Goal: Transaction & Acquisition: Purchase product/service

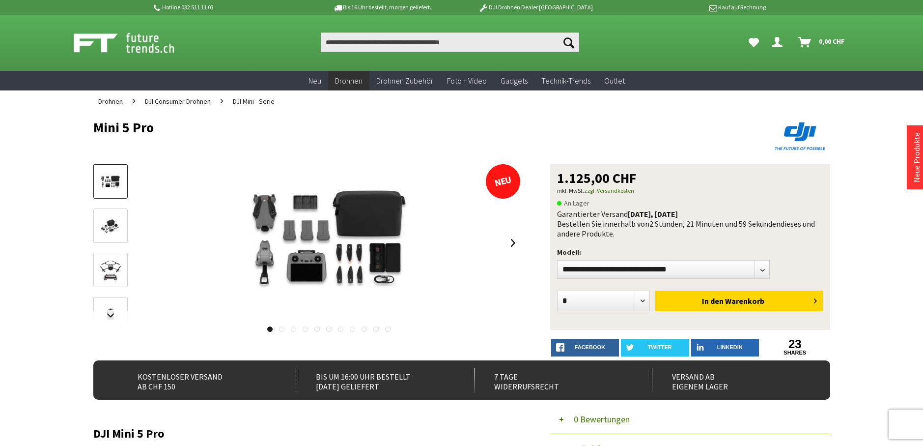
click at [779, 36] on icon "Dein Konto" at bounding box center [777, 38] width 11 height 8
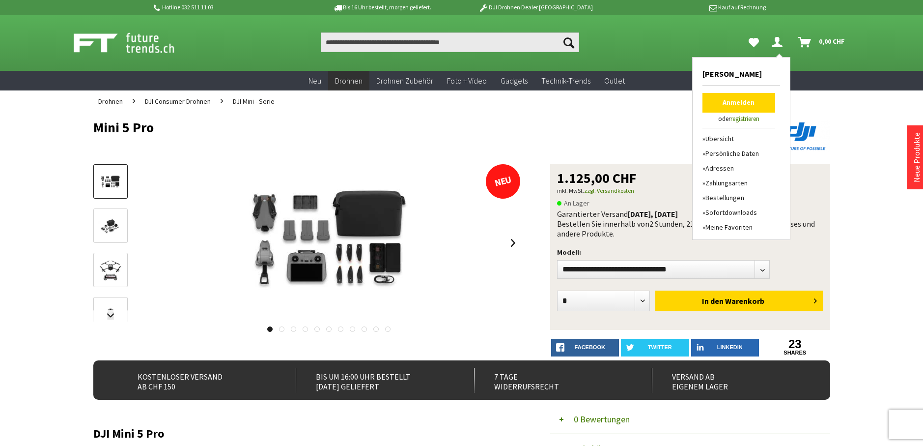
click at [741, 104] on link "Anmelden" at bounding box center [739, 103] width 73 height 20
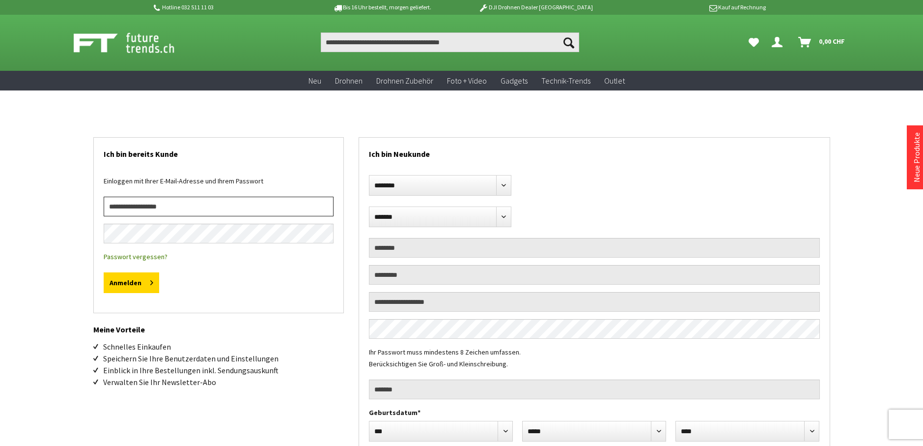
click at [284, 211] on input "email" at bounding box center [219, 207] width 230 height 20
type input "**********"
click at [104, 272] on button "Anmelden" at bounding box center [132, 282] width 56 height 21
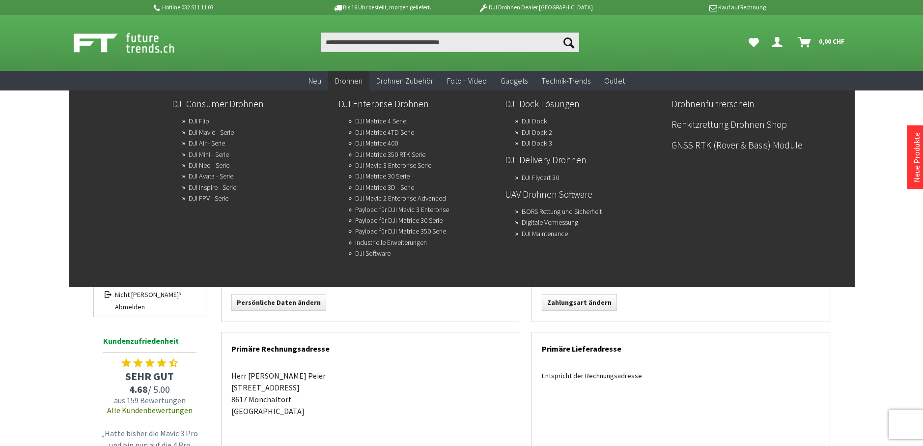
click at [201, 151] on link "DJI Mini - Serie" at bounding box center [209, 154] width 40 height 14
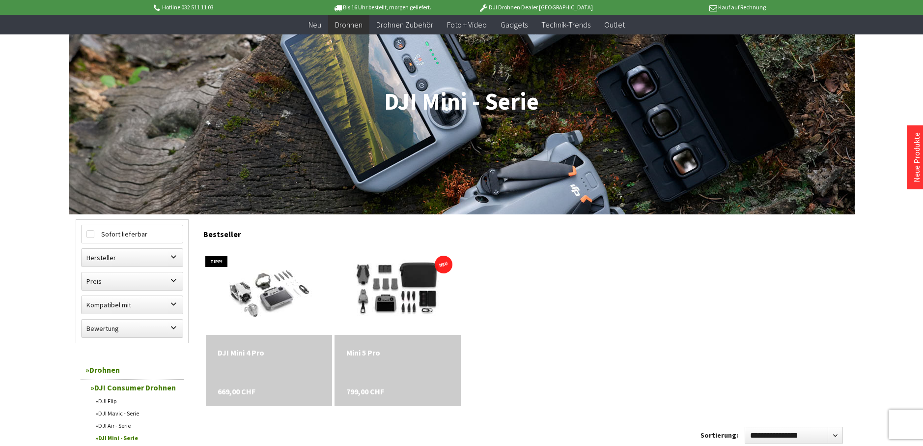
scroll to position [197, 0]
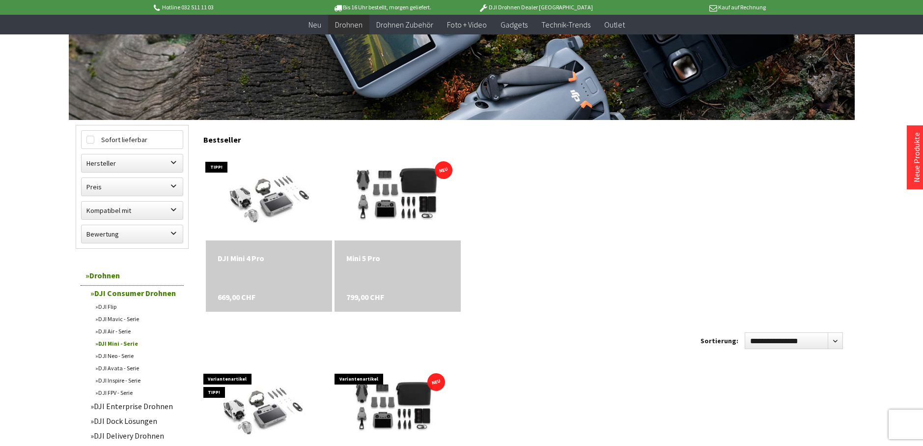
click at [375, 255] on div "Mini 5 Pro" at bounding box center [397, 258] width 103 height 12
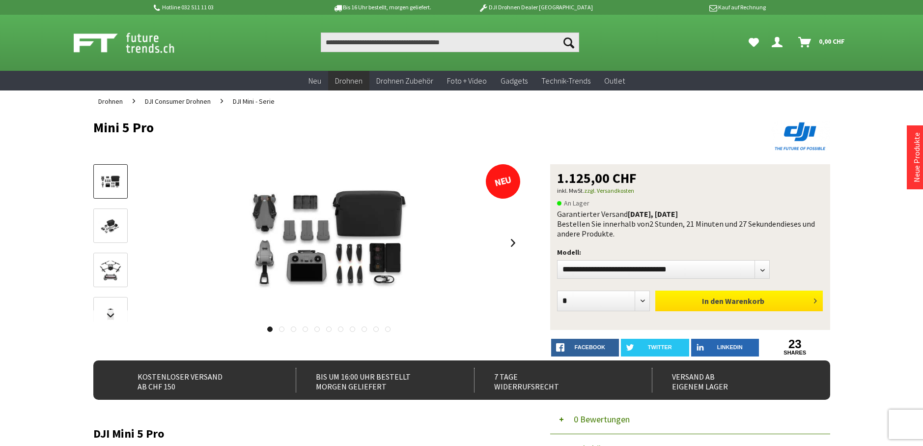
click at [746, 300] on span "Warenkorb" at bounding box center [744, 301] width 39 height 10
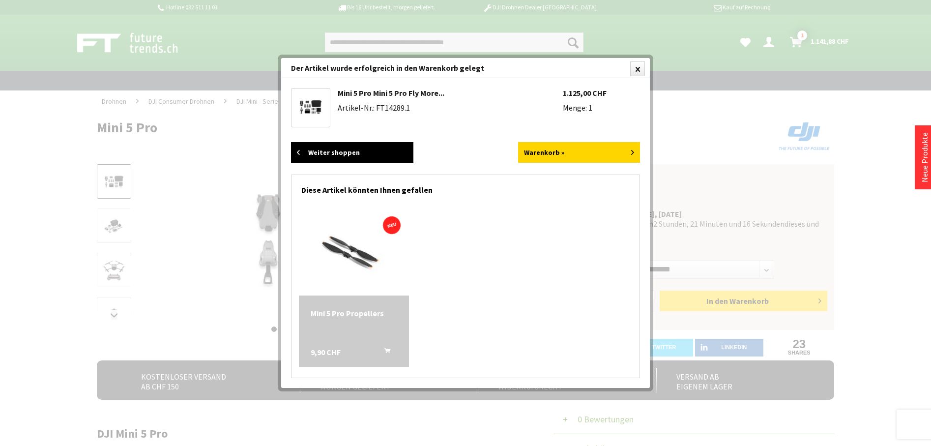
click at [345, 150] on link "Weiter shoppen" at bounding box center [352, 152] width 122 height 21
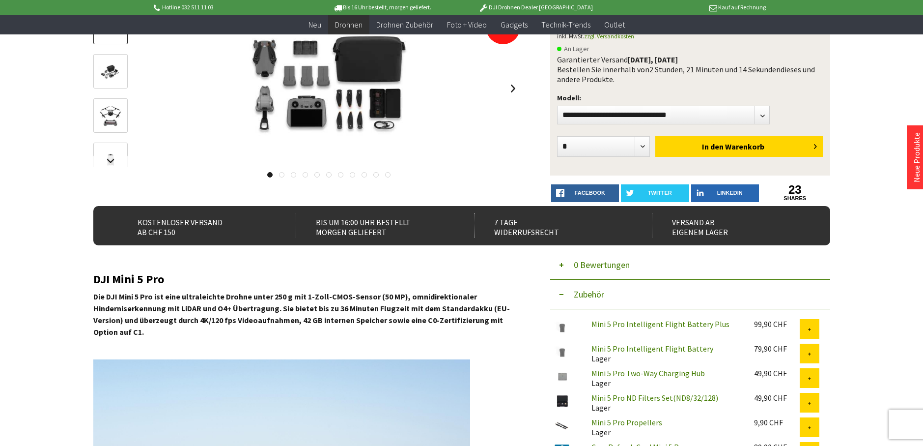
scroll to position [197, 0]
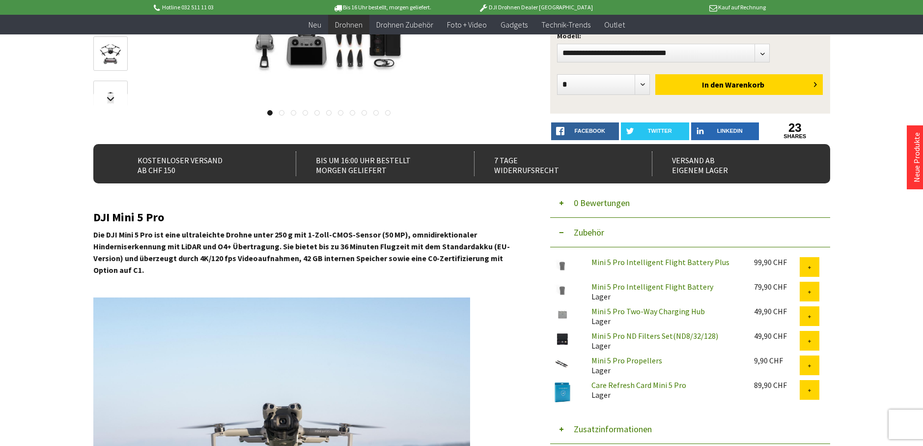
click at [681, 260] on link "Mini 5 Pro Intelligent Flight Battery Plus" at bounding box center [661, 262] width 138 height 10
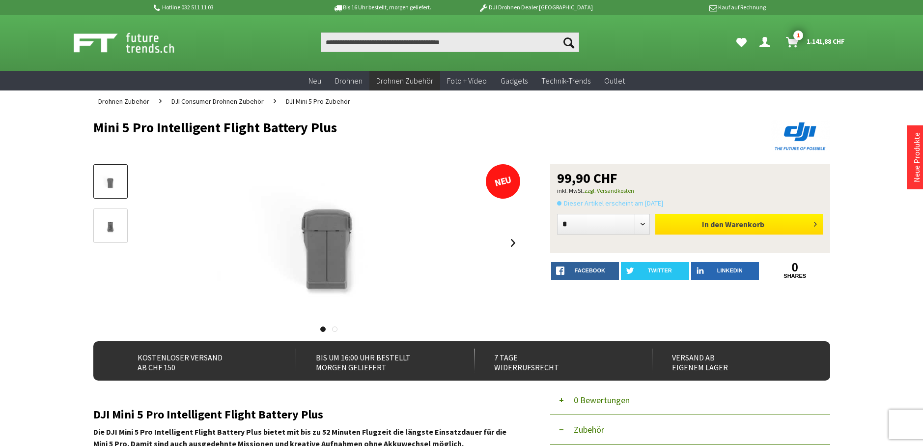
click at [732, 222] on span "Warenkorb" at bounding box center [744, 224] width 39 height 10
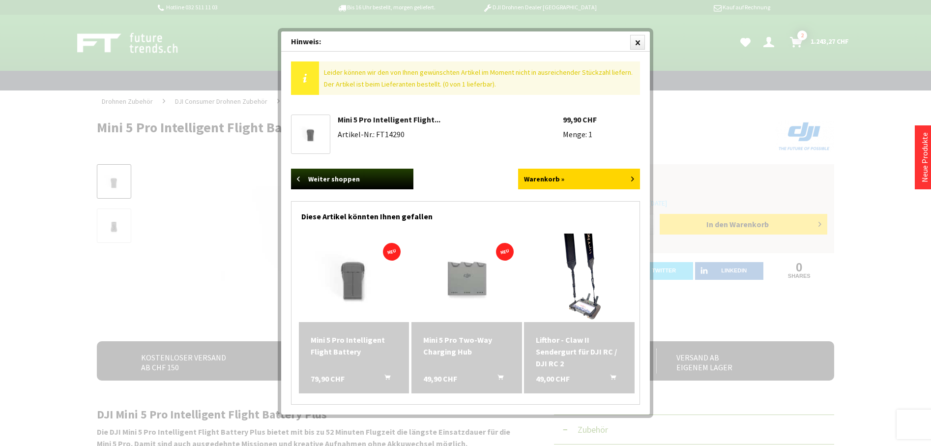
click at [80, 202] on div at bounding box center [465, 223] width 931 height 446
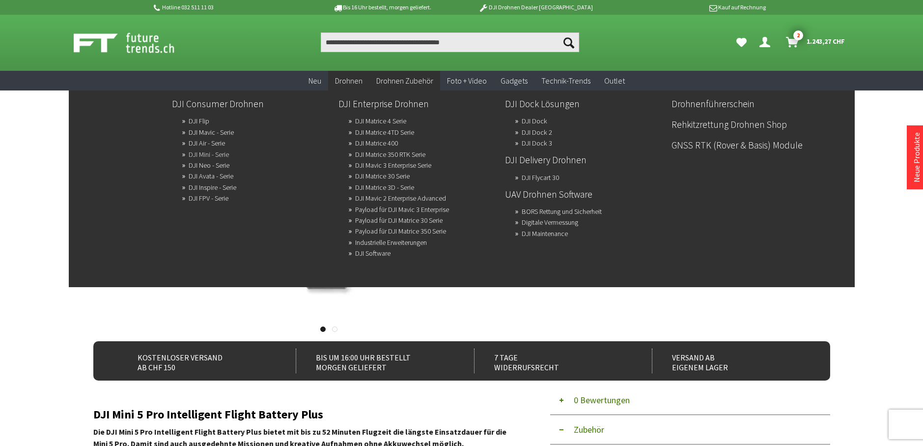
click at [210, 153] on link "DJI Mini - Serie" at bounding box center [209, 154] width 40 height 14
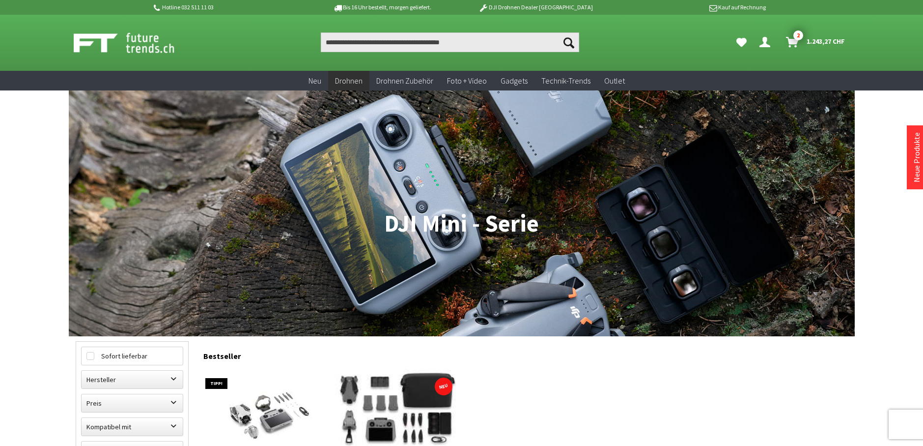
click at [407, 405] on img at bounding box center [398, 412] width 177 height 118
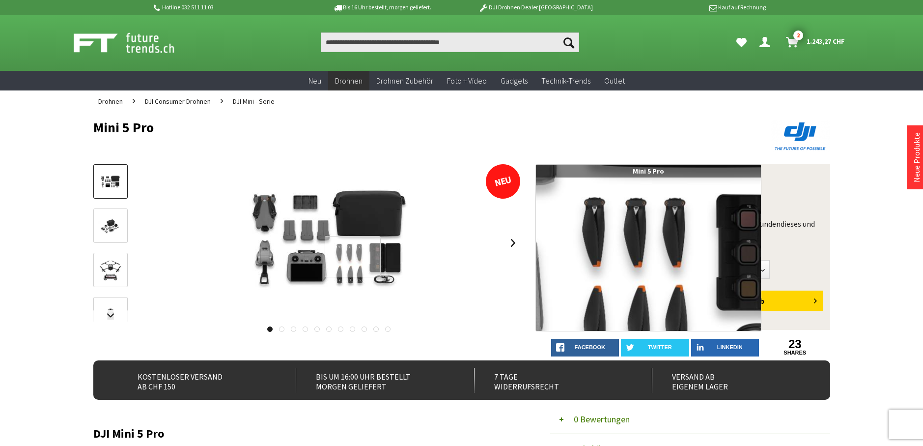
click at [353, 256] on div at bounding box center [353, 257] width 57 height 42
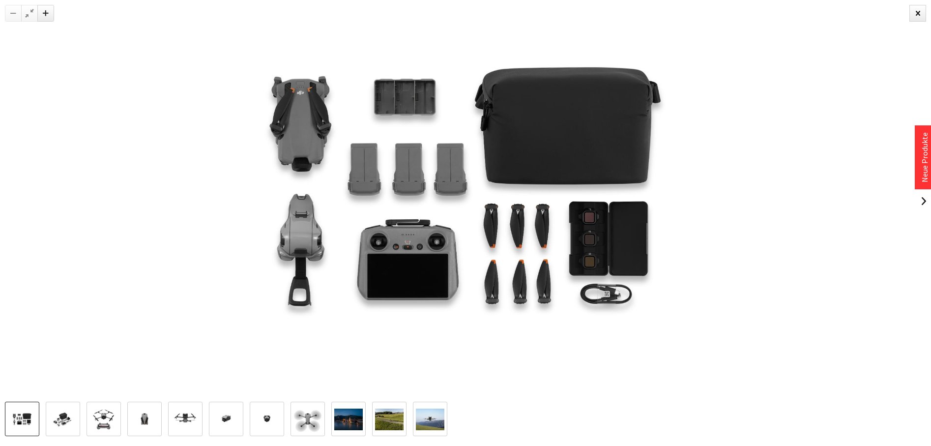
click at [66, 415] on img at bounding box center [63, 419] width 28 height 19
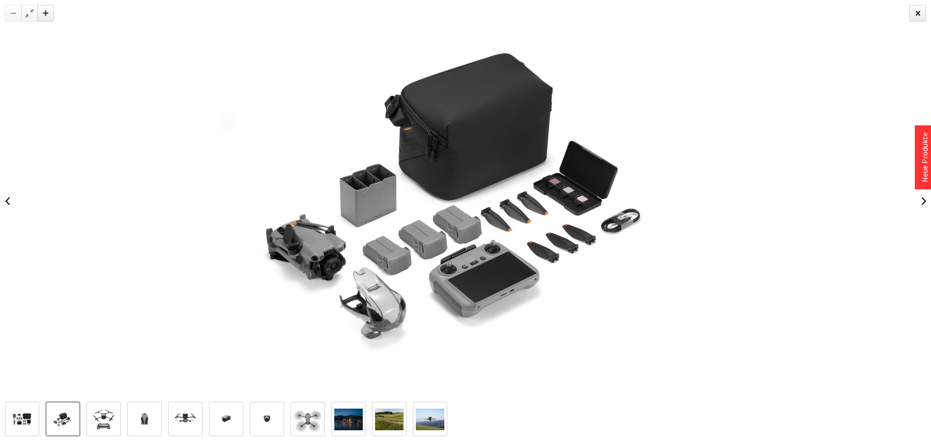
click at [102, 417] on img at bounding box center [103, 419] width 28 height 28
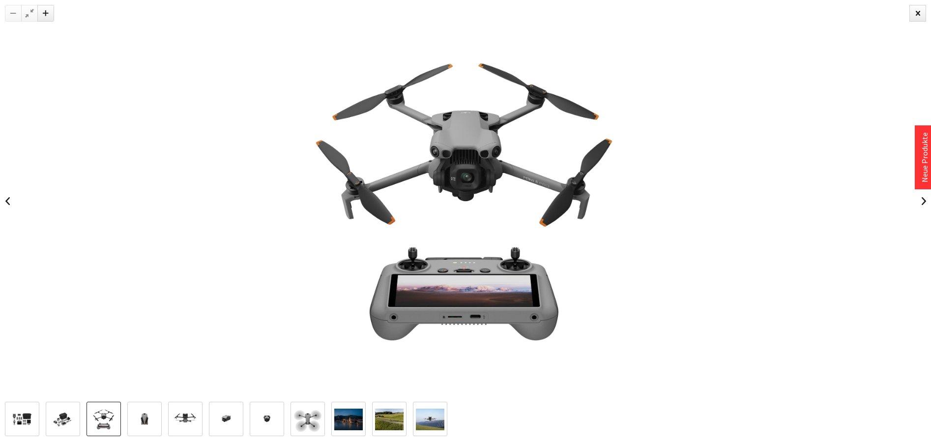
click at [143, 416] on img at bounding box center [144, 419] width 28 height 28
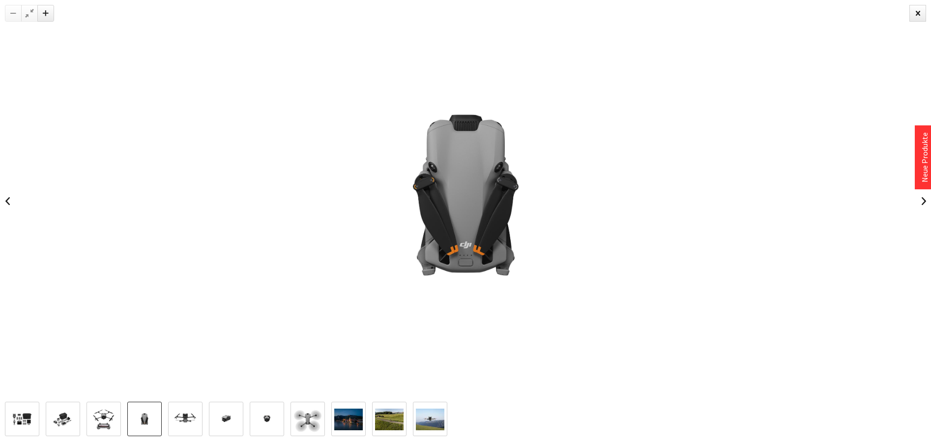
click at [178, 416] on img at bounding box center [185, 419] width 28 height 28
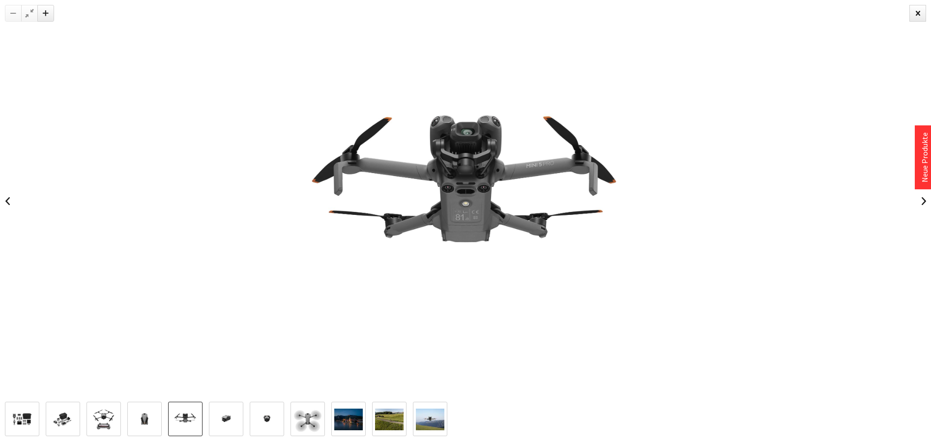
click at [220, 417] on img at bounding box center [226, 419] width 28 height 28
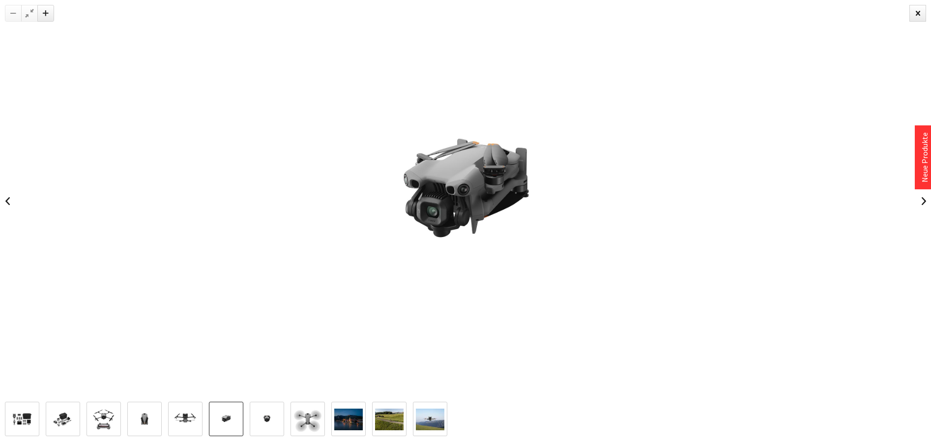
click at [270, 418] on img at bounding box center [267, 419] width 28 height 28
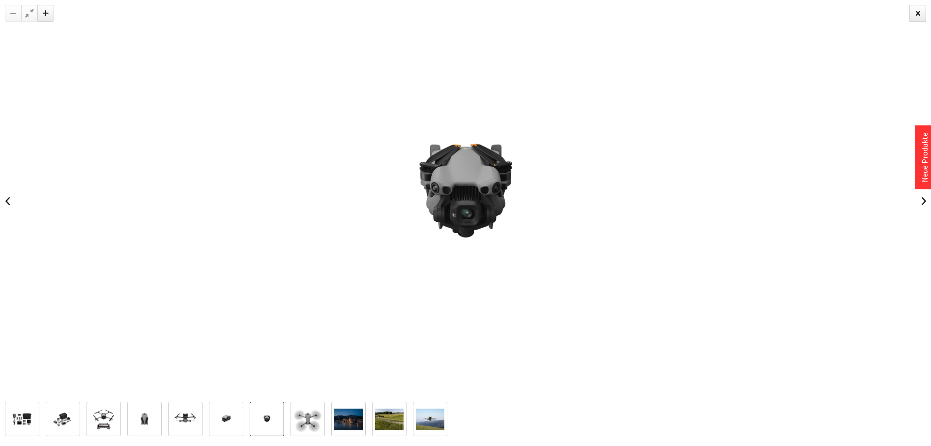
click at [27, 419] on img at bounding box center [22, 419] width 28 height 19
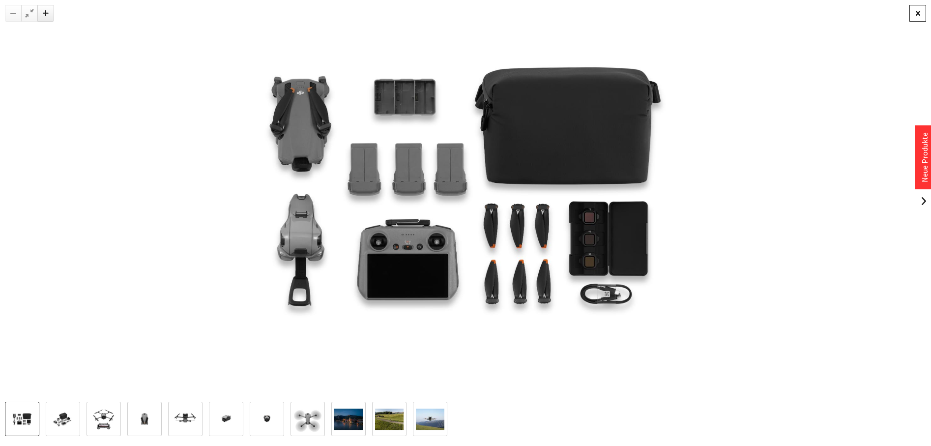
click at [917, 13] on div at bounding box center [917, 13] width 17 height 17
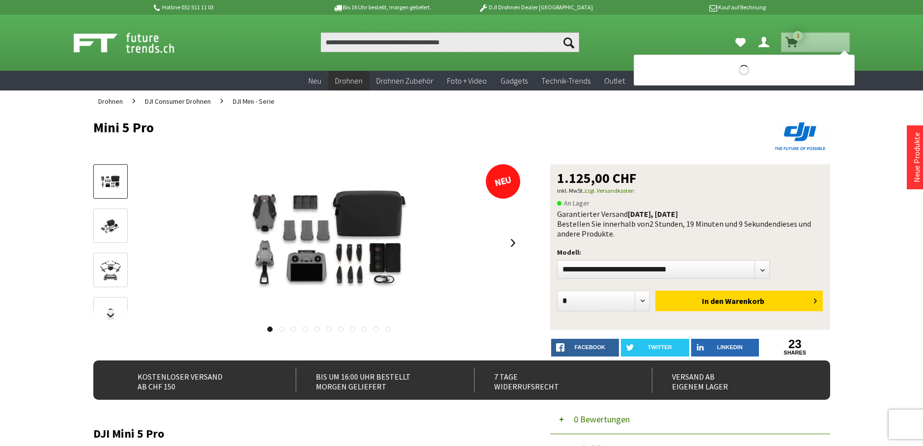
click at [791, 40] on icon "Warenkorb" at bounding box center [792, 38] width 13 height 8
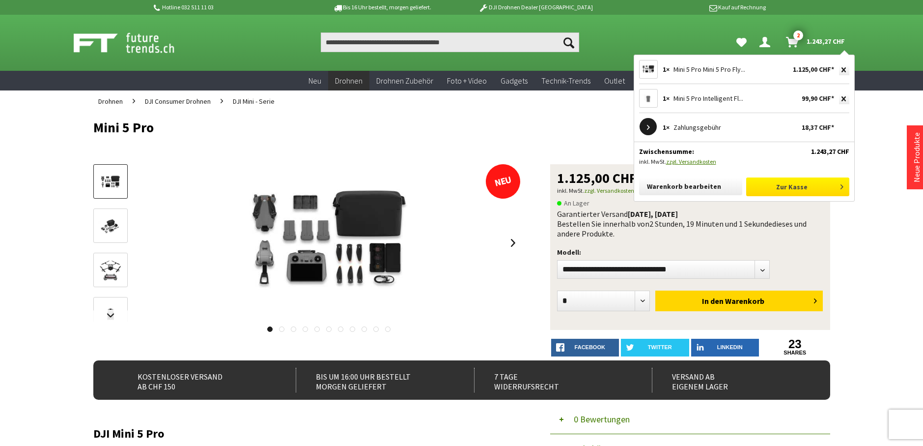
click at [793, 188] on link "Zur Kasse" at bounding box center [797, 186] width 103 height 19
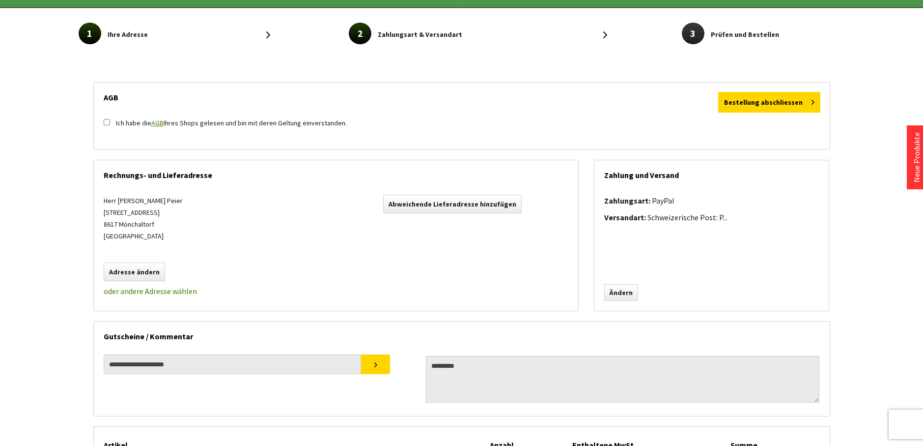
scroll to position [49, 0]
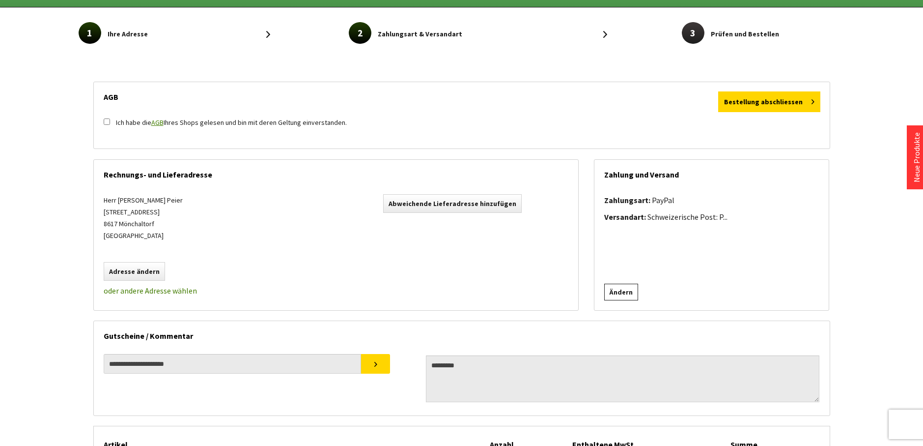
click at [618, 291] on link "Ändern" at bounding box center [621, 291] width 34 height 17
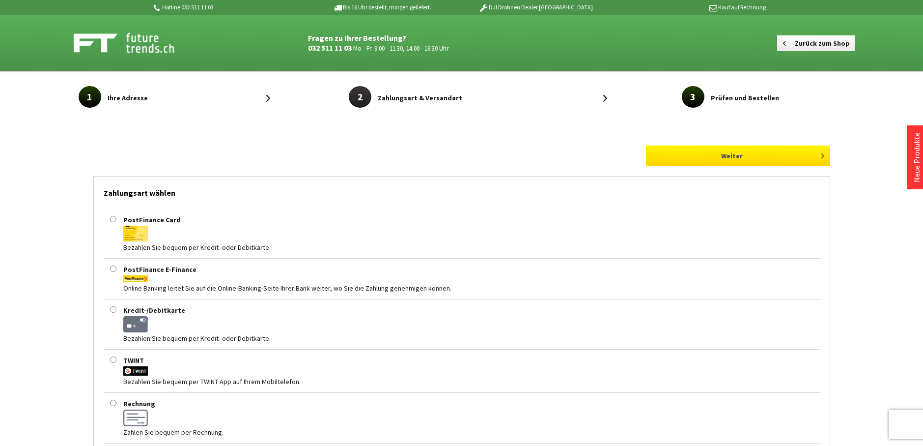
click at [722, 155] on button "Weiter" at bounding box center [738, 155] width 184 height 21
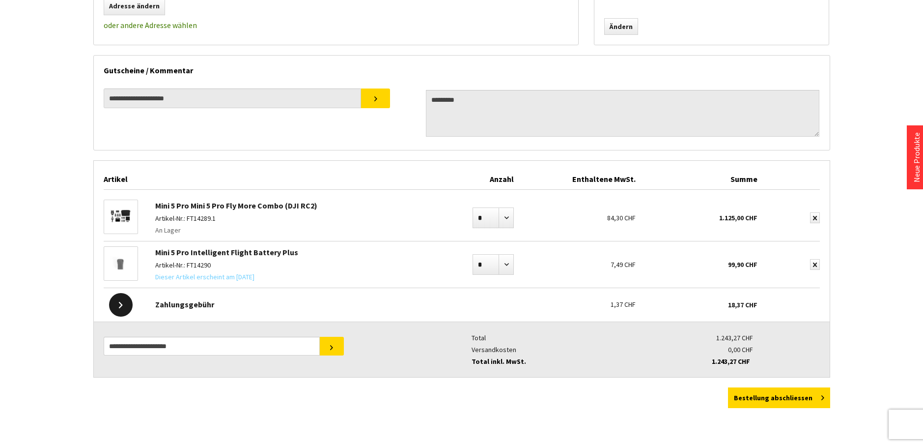
scroll to position [344, 0]
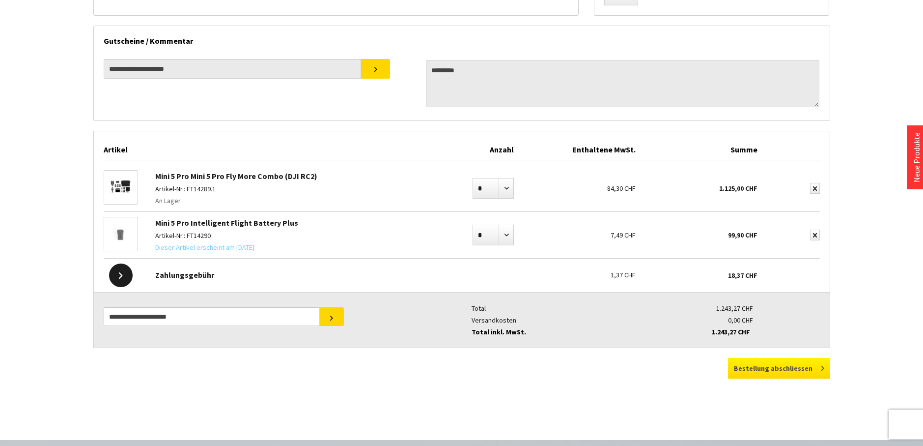
click at [771, 368] on span "Bestellung abschliessen" at bounding box center [773, 368] width 79 height 9
